Goal: Task Accomplishment & Management: Use online tool/utility

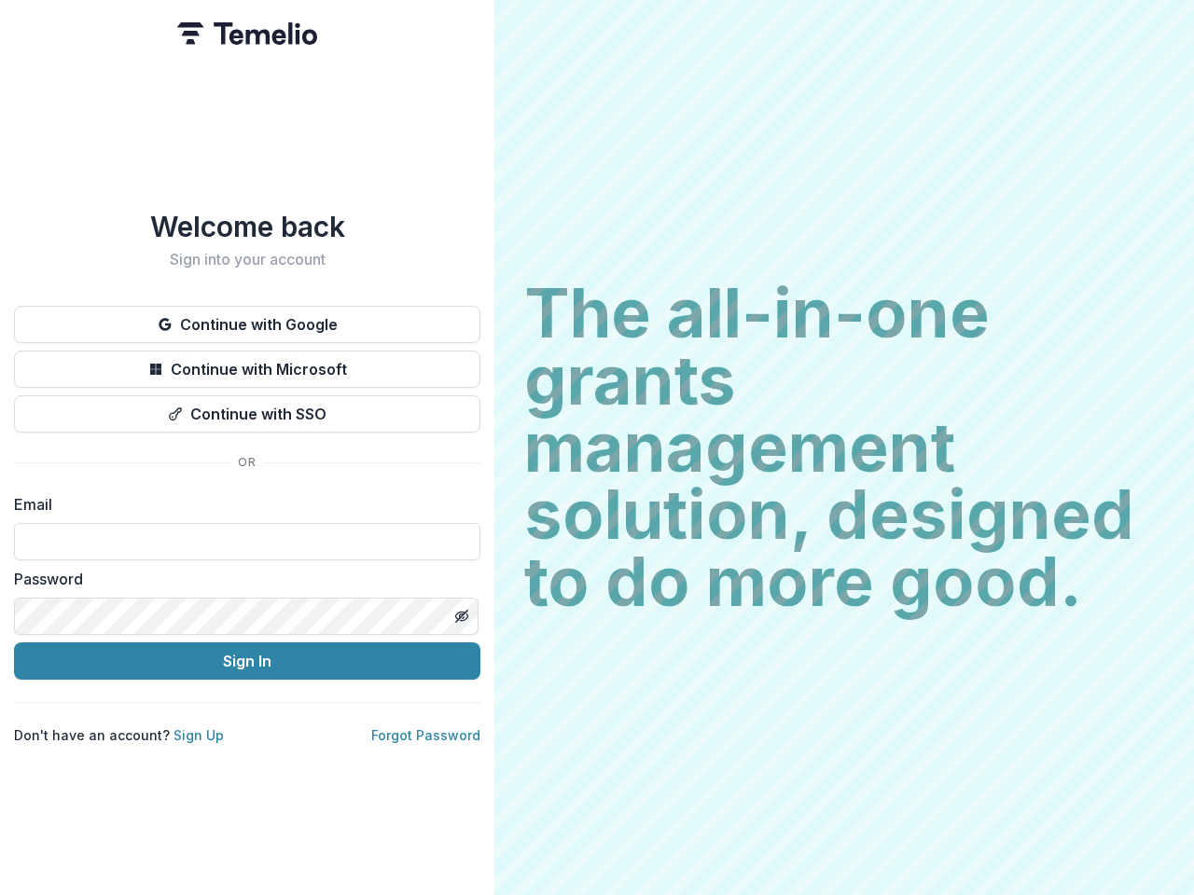
click at [597, 448] on h2 "The all-in-one grants management solution, designed to do more good." at bounding box center [844, 448] width 640 height 336
click at [247, 317] on button "Continue with Google" at bounding box center [247, 324] width 466 height 37
click at [247, 362] on button "Continue with Microsoft" at bounding box center [247, 369] width 466 height 37
click at [247, 407] on button "Continue with SSO" at bounding box center [247, 413] width 466 height 37
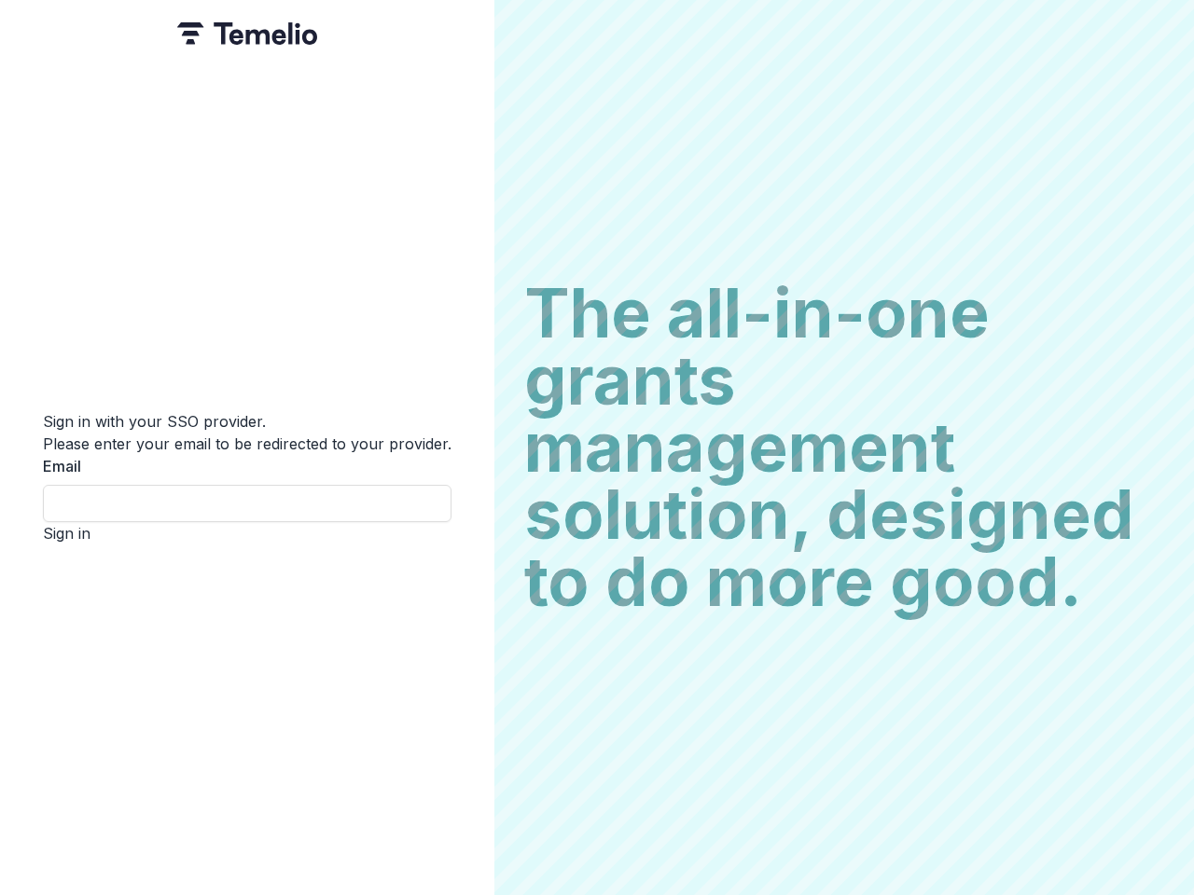
click at [461, 609] on div "Sign in with your SSO provider. Please enter your email to be redirected to you…" at bounding box center [247, 447] width 494 height 895
